Goal: Task Accomplishment & Management: Use online tool/utility

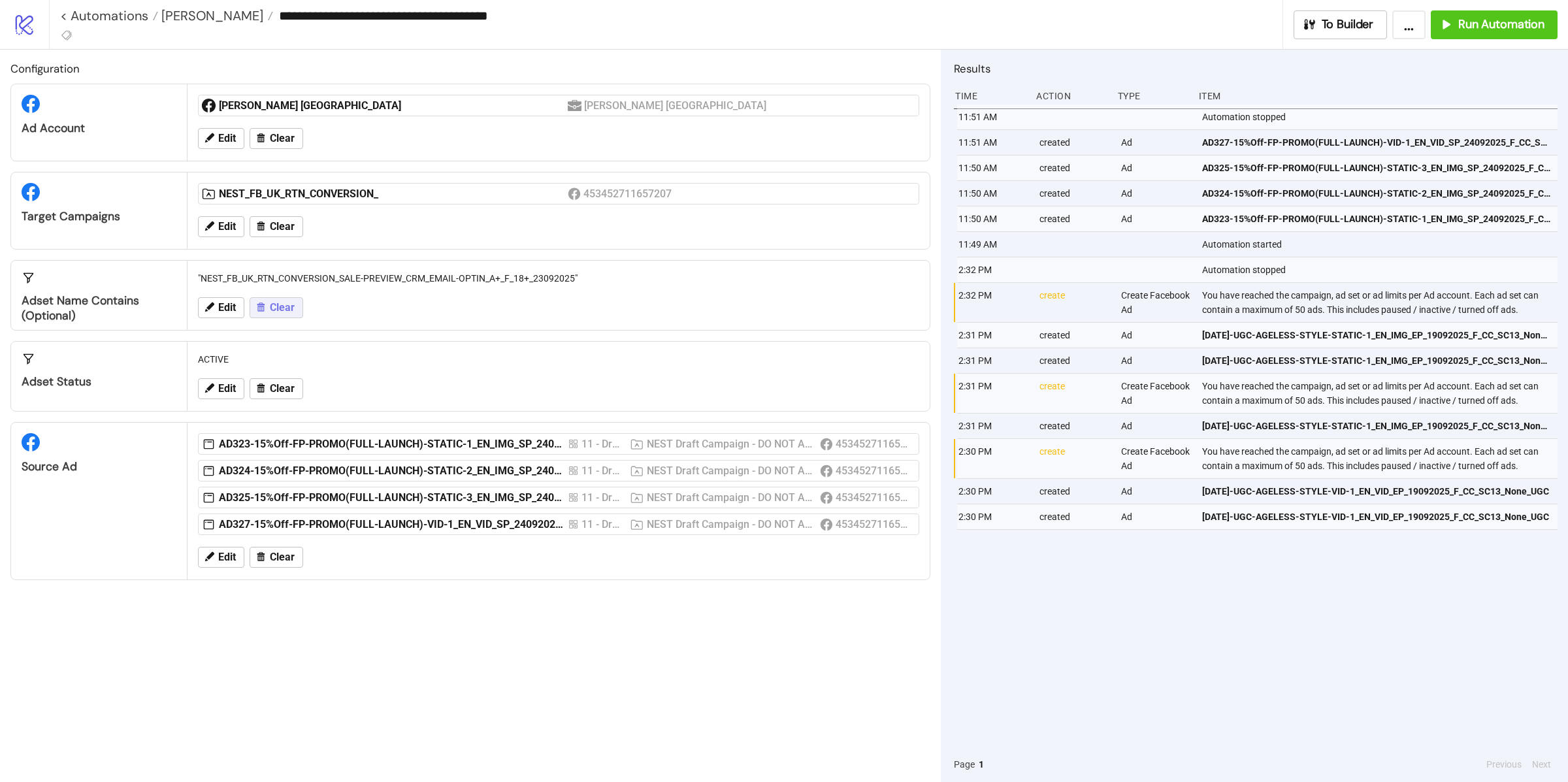
click at [276, 317] on button "Clear" at bounding box center [276, 307] width 54 height 21
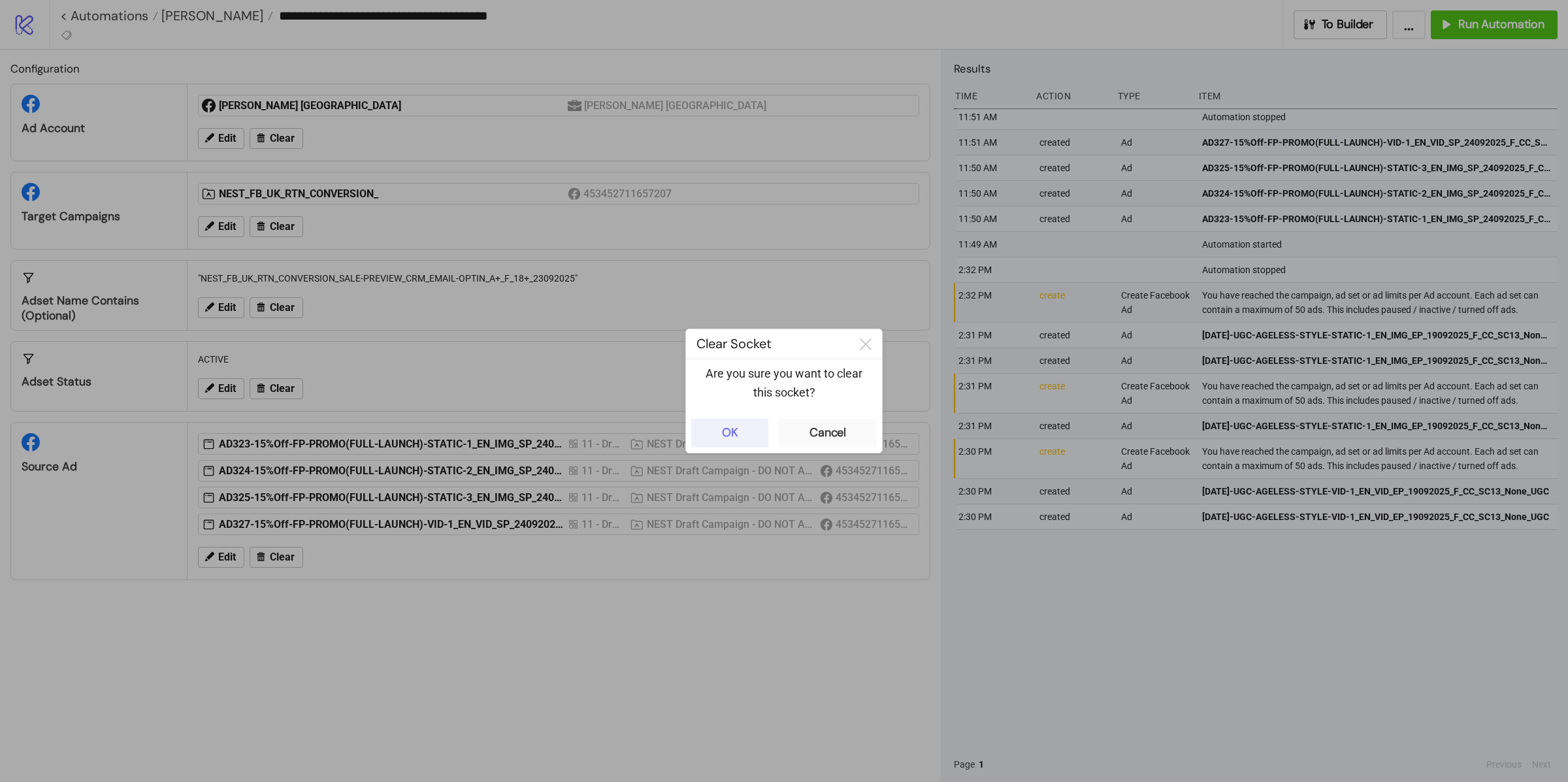
click at [748, 444] on button "OK" at bounding box center [730, 433] width 77 height 29
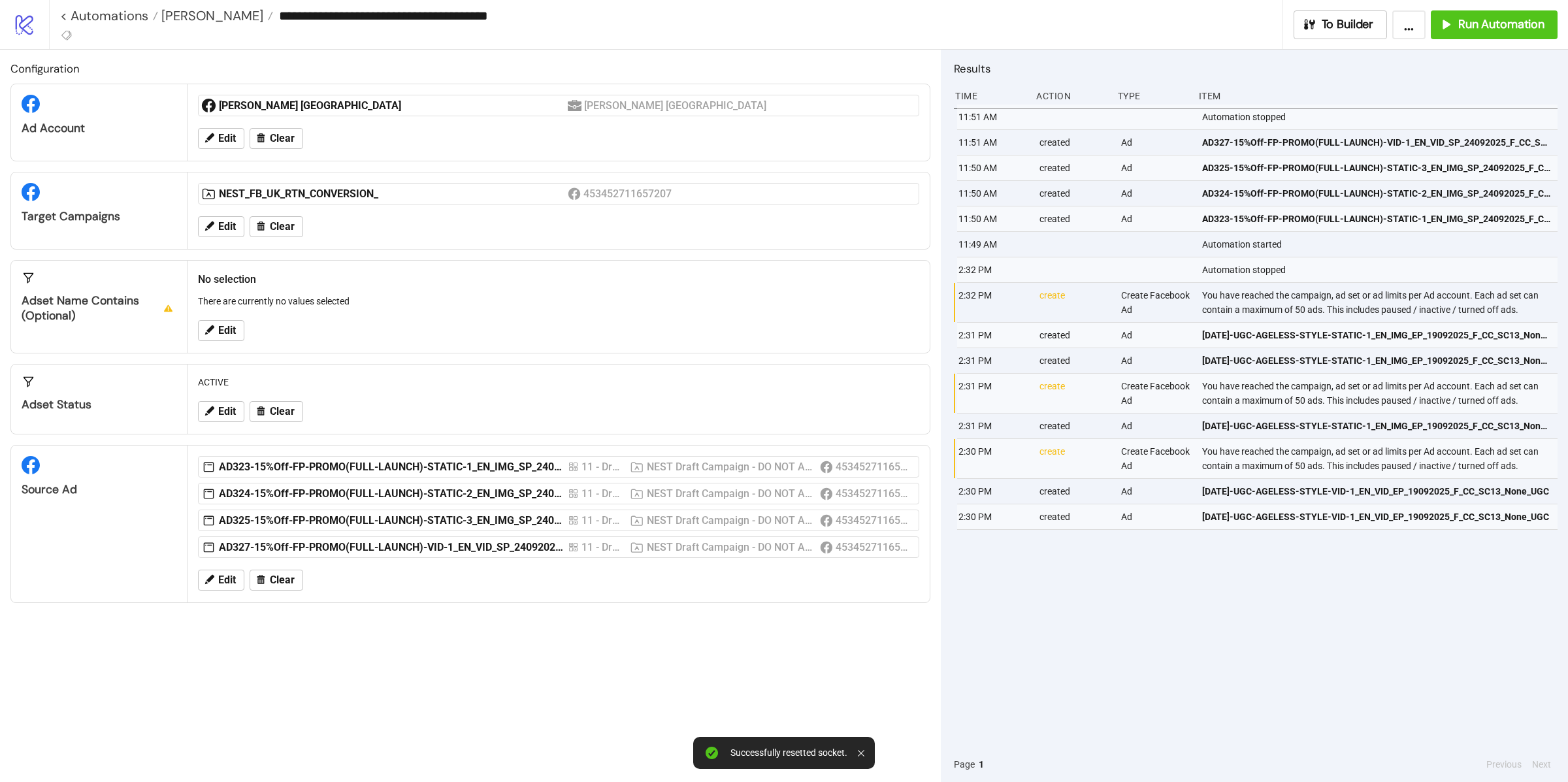
click at [231, 239] on div "Edit Clear" at bounding box center [558, 226] width 732 height 34
click at [219, 223] on span "Edit" at bounding box center [227, 227] width 18 height 12
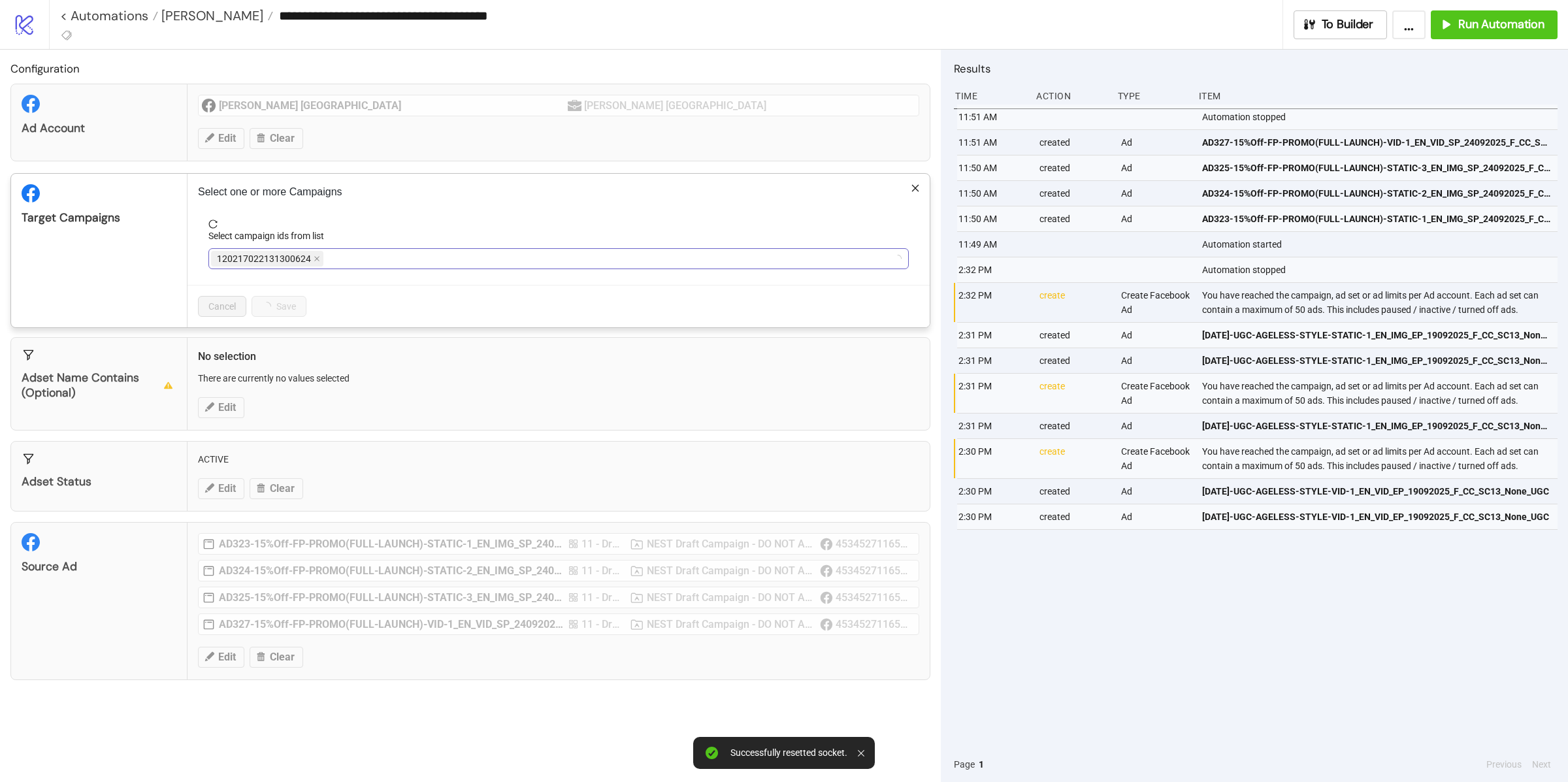
click at [365, 257] on div "120217022131300624" at bounding box center [551, 258] width 681 height 18
click at [376, 249] on div "NEST_FB_UK_RTN_CONVERSION_" at bounding box center [551, 258] width 681 height 18
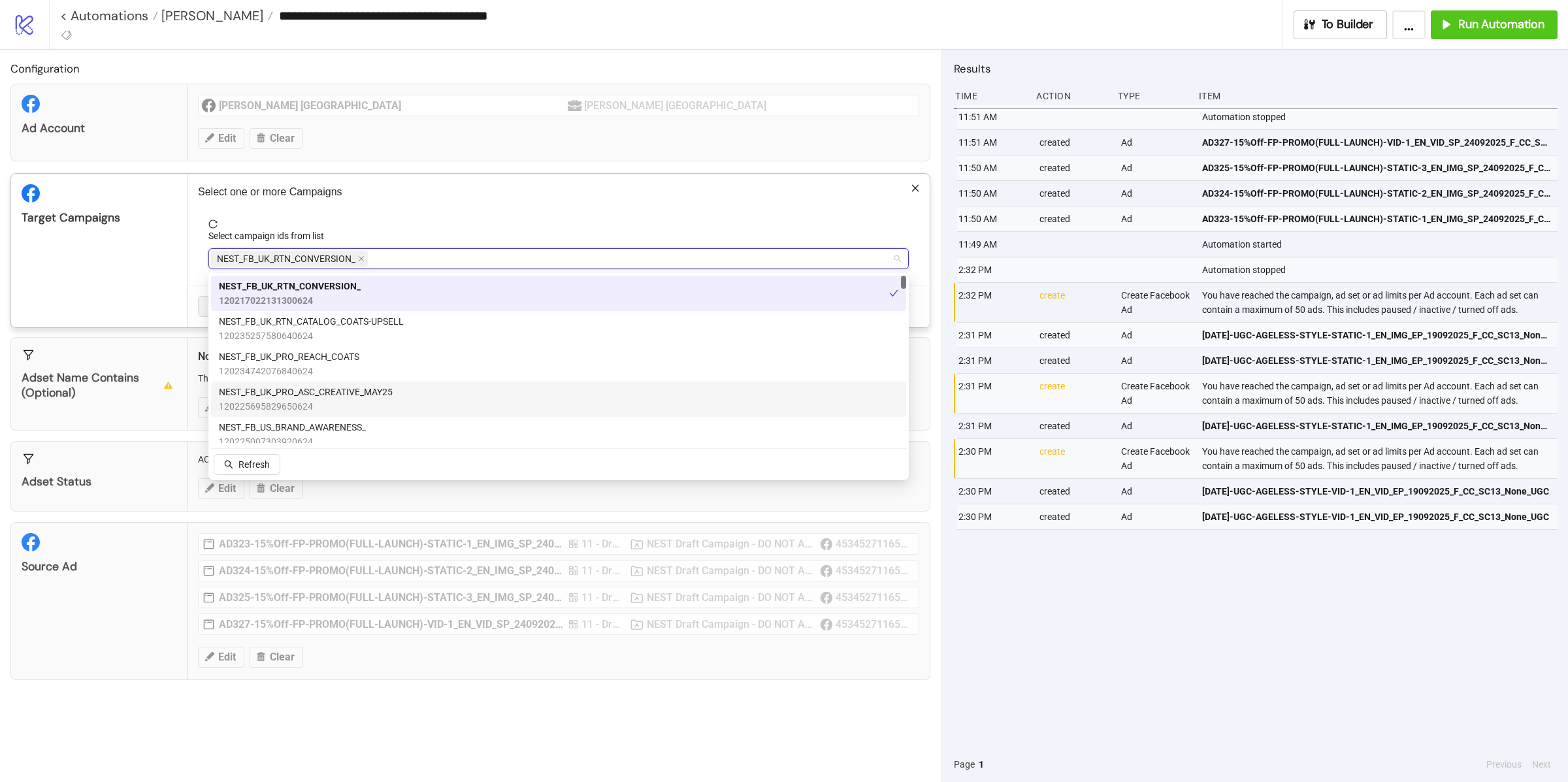
click at [322, 386] on span "NEST_FB_UK_PRO_ASC_CREATIVE_MAY25" at bounding box center [305, 392] width 173 height 15
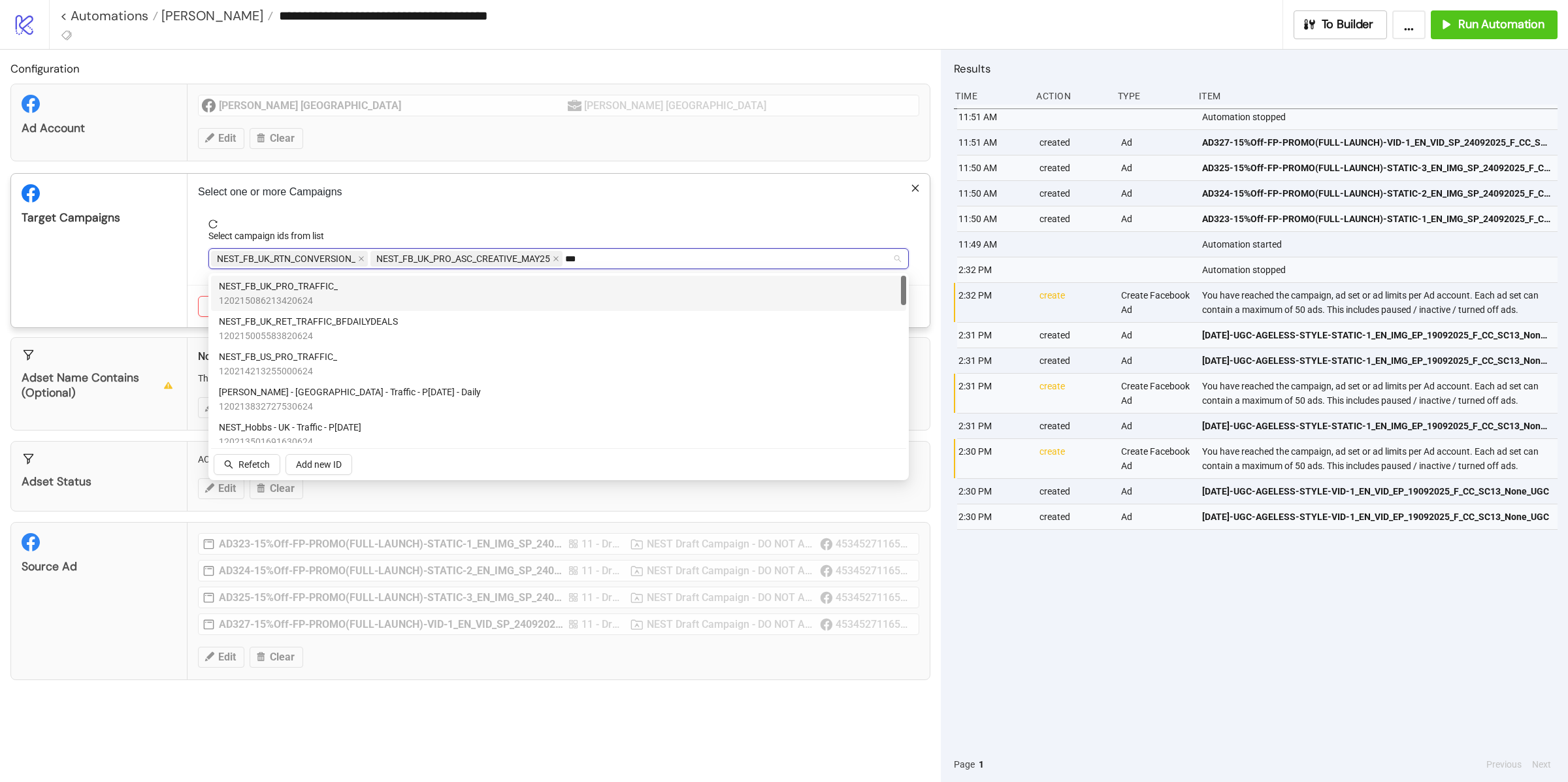
type input "****"
click at [377, 285] on div "NEST_FB_UK_PRO_TRAFFIC_ 120215086213420624" at bounding box center [558, 294] width 679 height 29
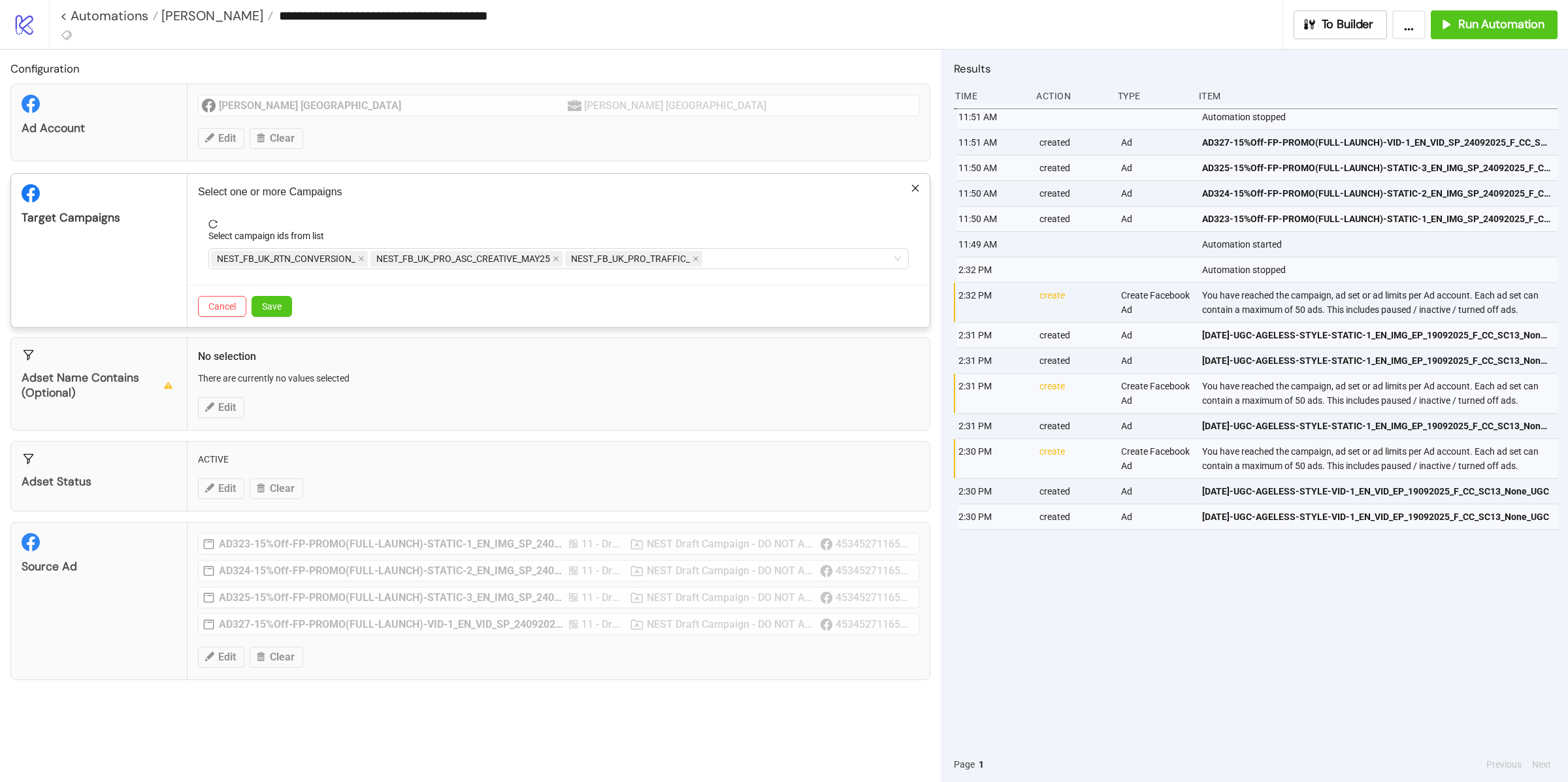
click at [138, 289] on div "Target Campaigns" at bounding box center [99, 250] width 176 height 153
click at [274, 310] on span "Save" at bounding box center [272, 306] width 19 height 10
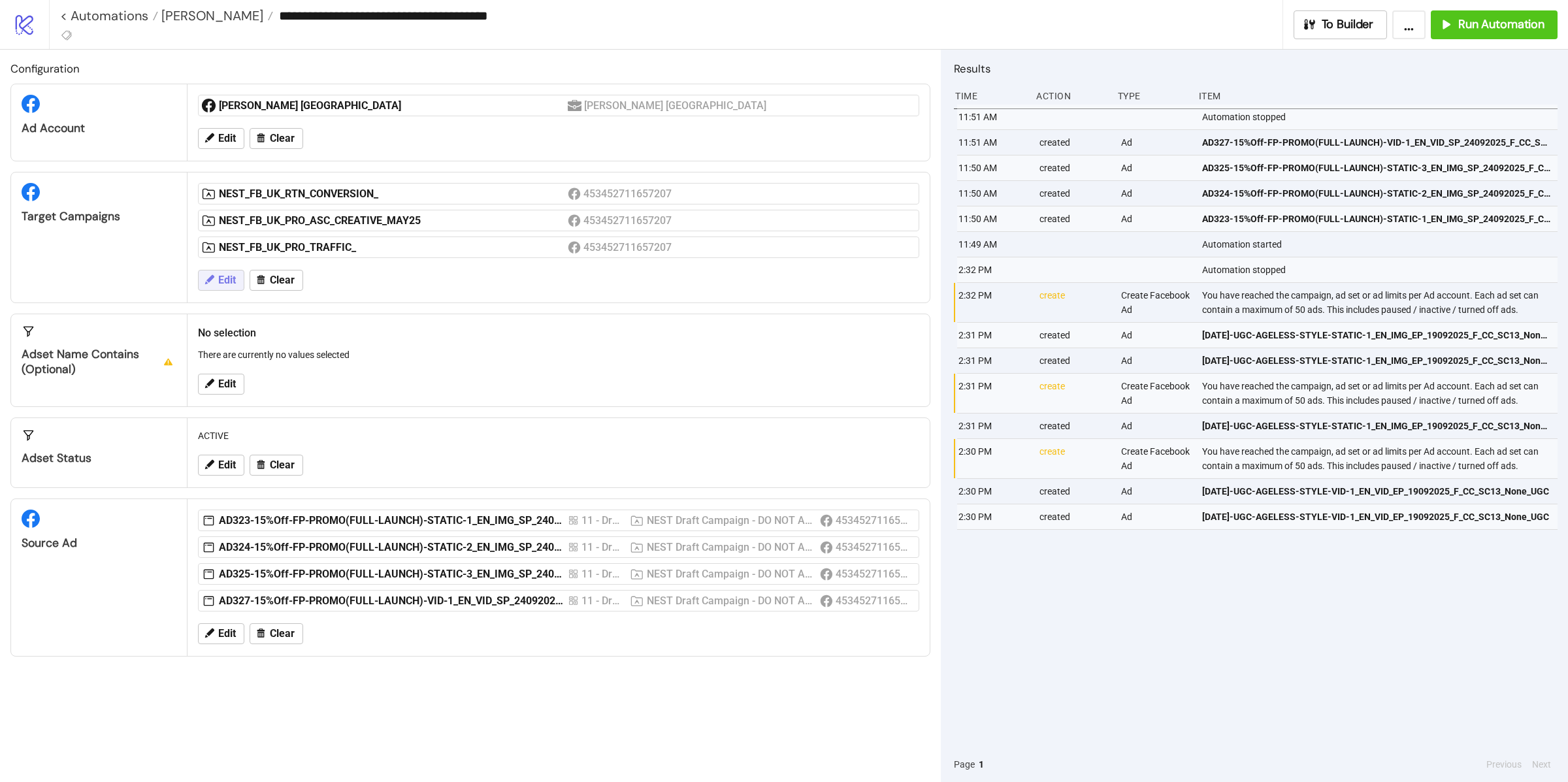
click at [225, 286] on span "Edit" at bounding box center [227, 280] width 18 height 12
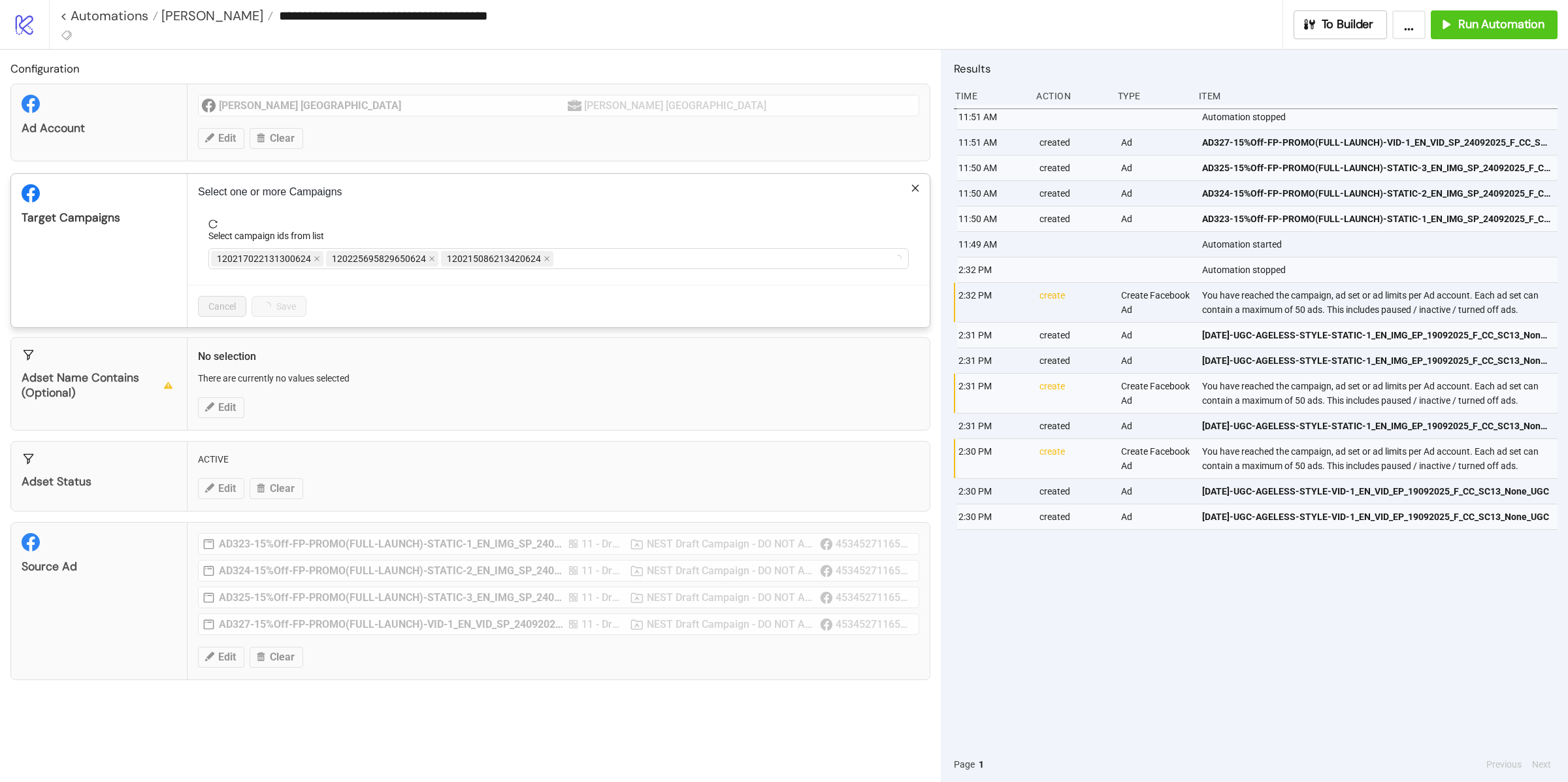
click at [160, 278] on div "**********" at bounding box center [784, 391] width 1568 height 782
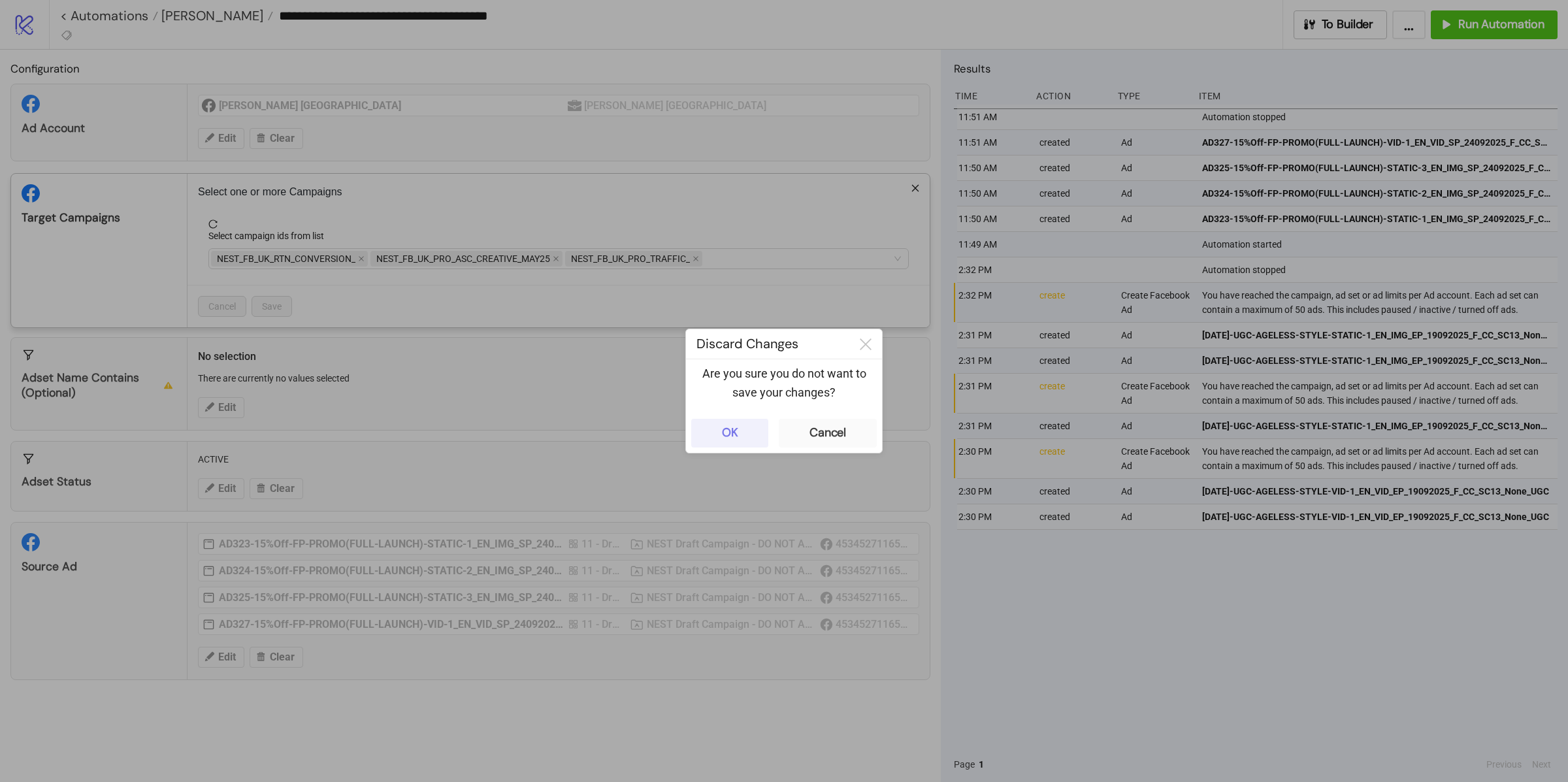
click at [692, 432] on button "OK" at bounding box center [730, 433] width 77 height 29
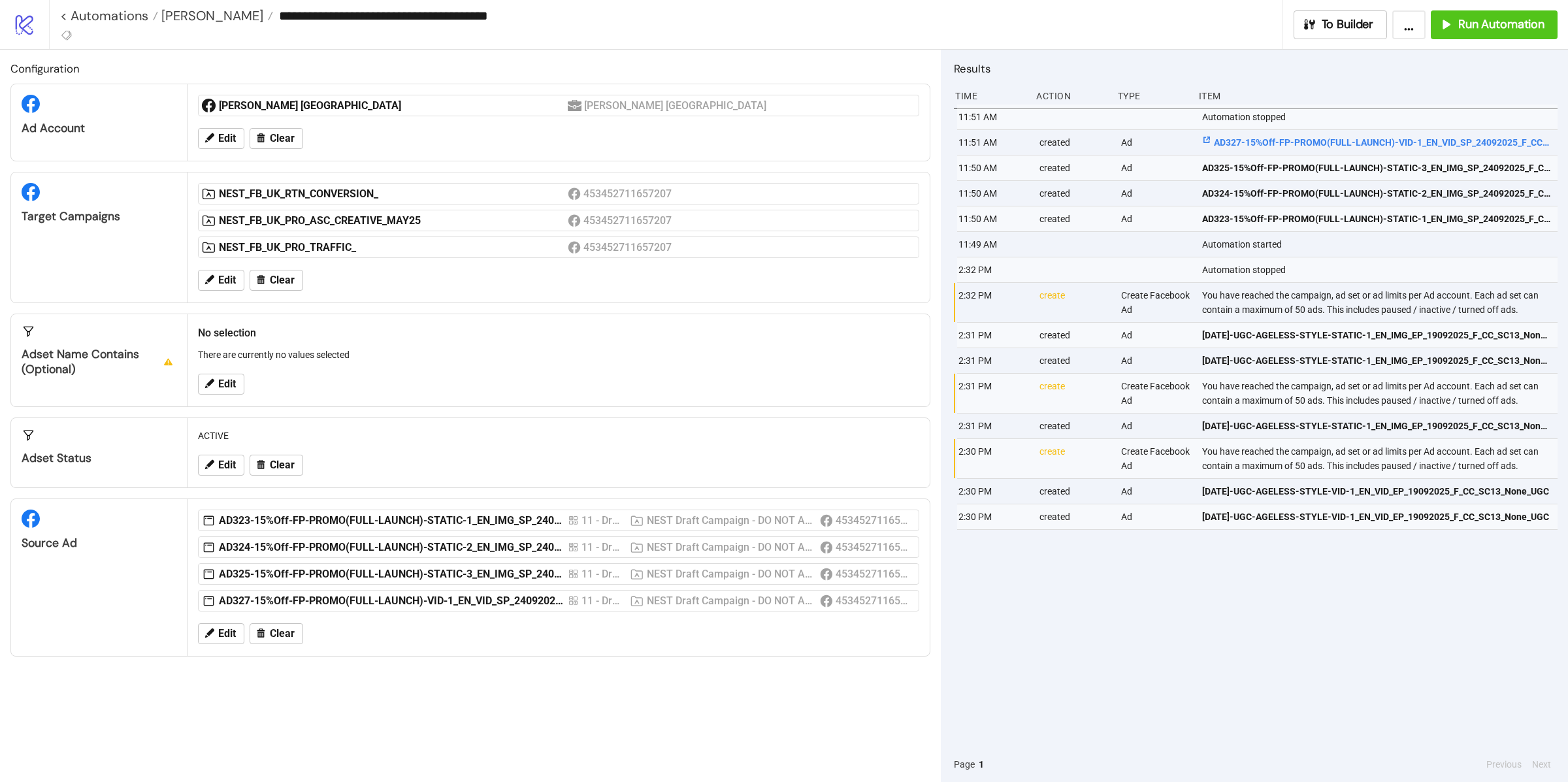
click at [1245, 141] on span "AD327-15%Off-FP-PROMO(FULL-LAUNCH)-VID-1_EN_VID_SP_24092025_F_CC_SC24_USP1_SALE" at bounding box center [1377, 142] width 350 height 15
click at [1483, 20] on span "Run Automation" at bounding box center [1501, 25] width 86 height 15
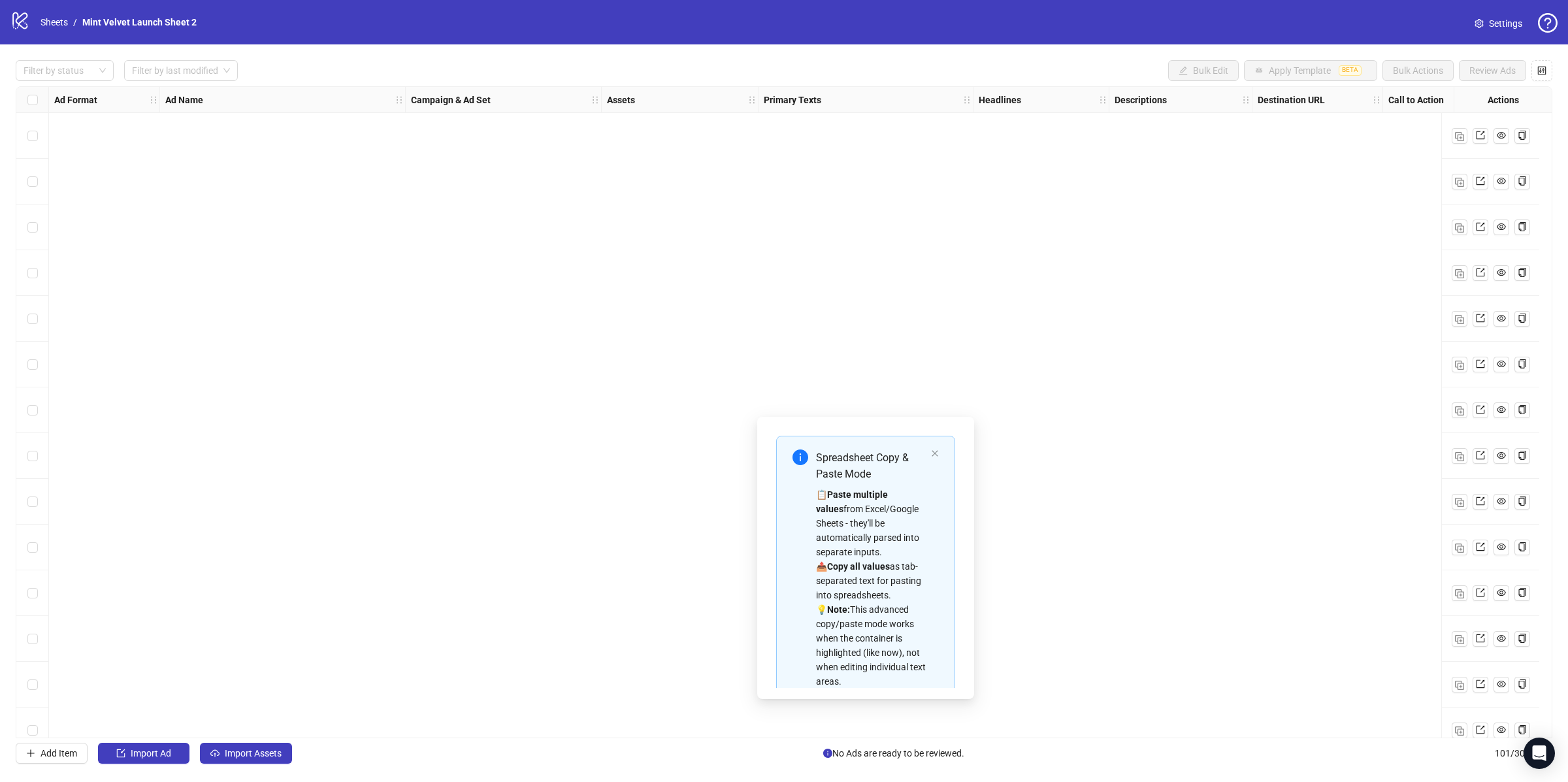
scroll to position [116, 0]
